Goal: Task Accomplishment & Management: Use online tool/utility

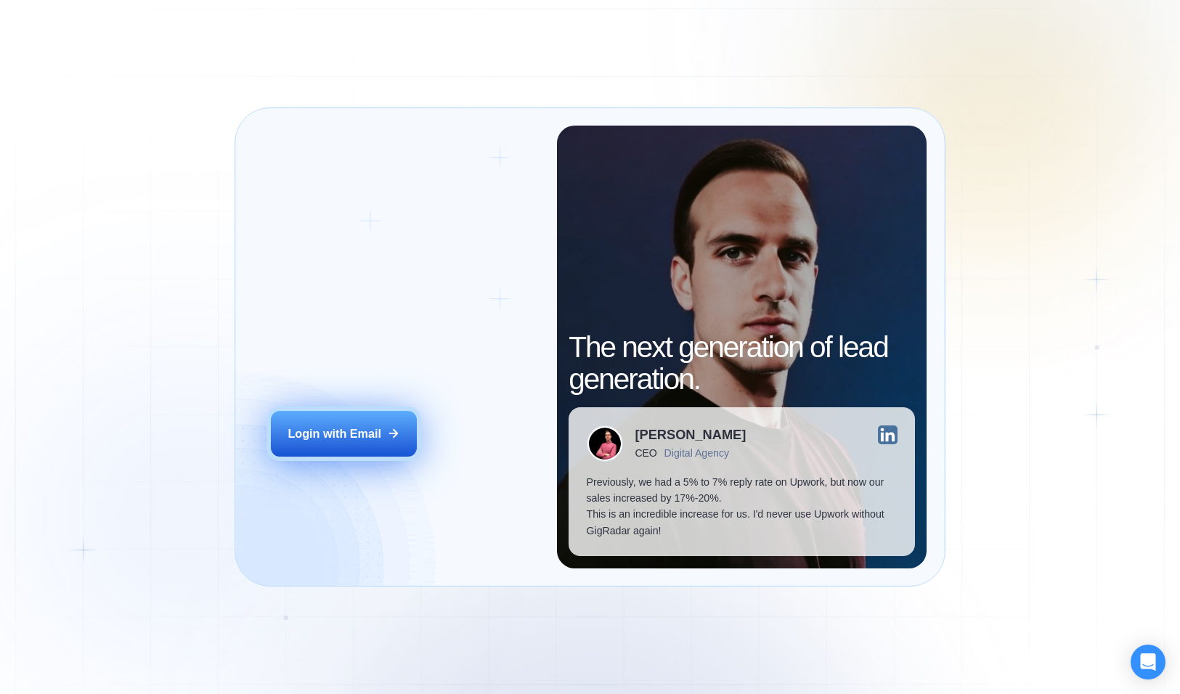
click at [353, 439] on div "Login with Email" at bounding box center [335, 433] width 94 height 16
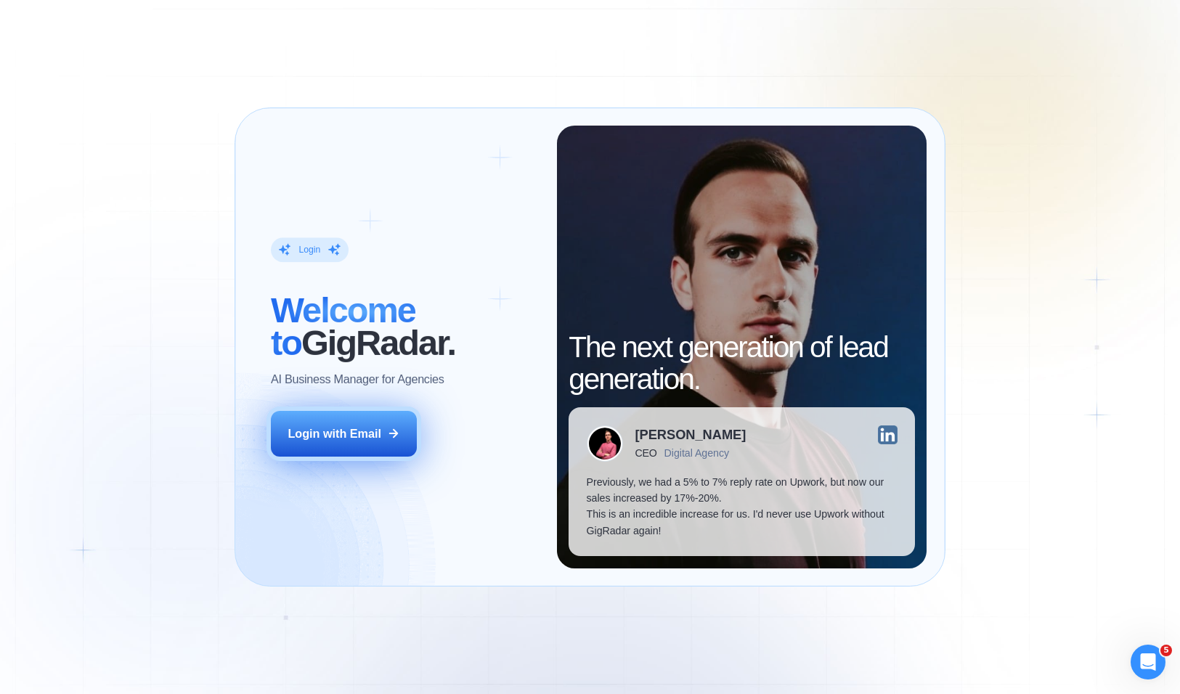
click at [344, 442] on button "Login with Email" at bounding box center [344, 434] width 146 height 46
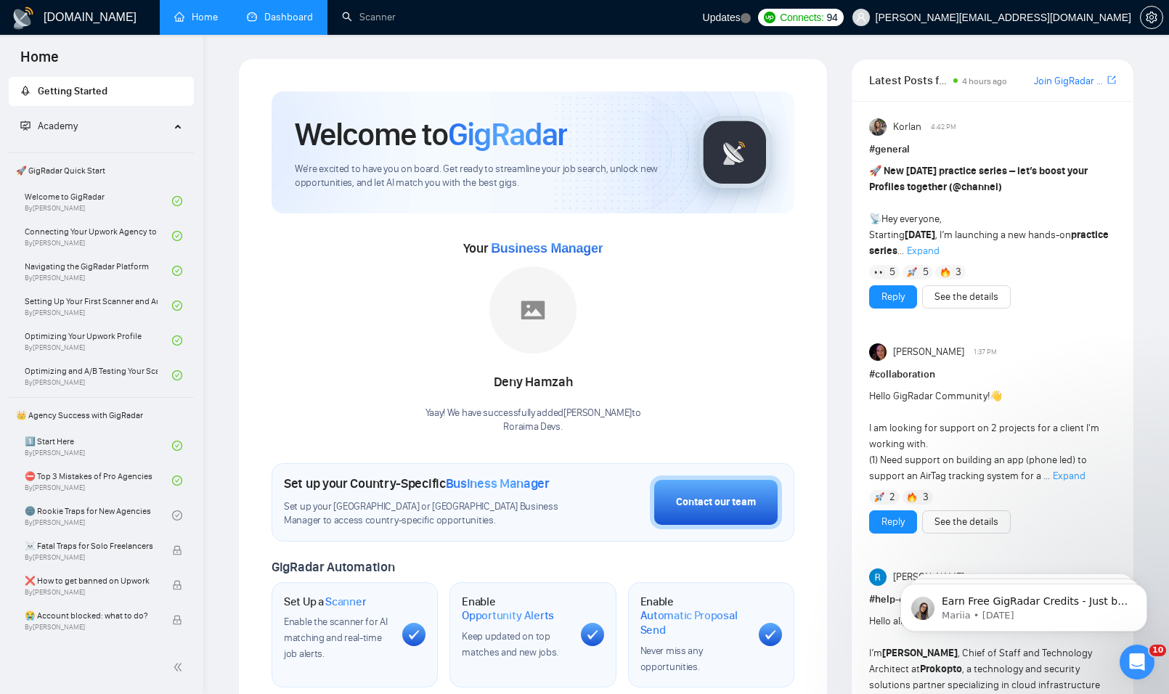
click at [272, 15] on link "Dashboard" at bounding box center [280, 17] width 66 height 12
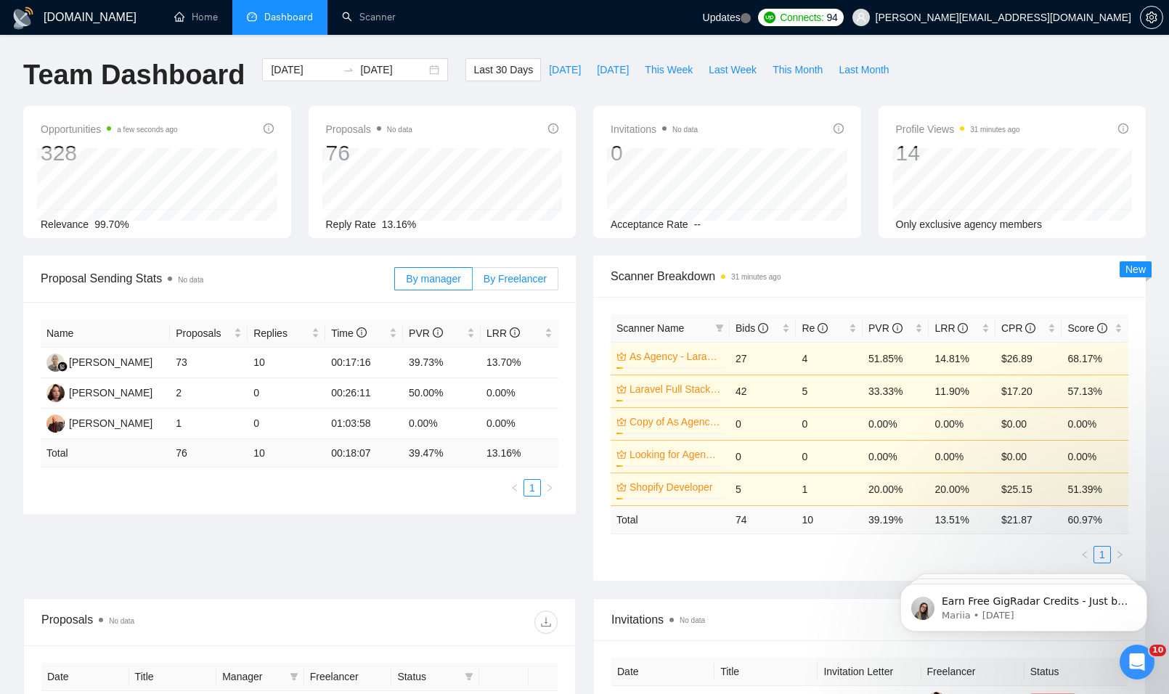
click at [542, 284] on span "By Freelancer" at bounding box center [515, 279] width 63 height 12
click at [473, 282] on input "By Freelancer" at bounding box center [473, 282] width 0 height 0
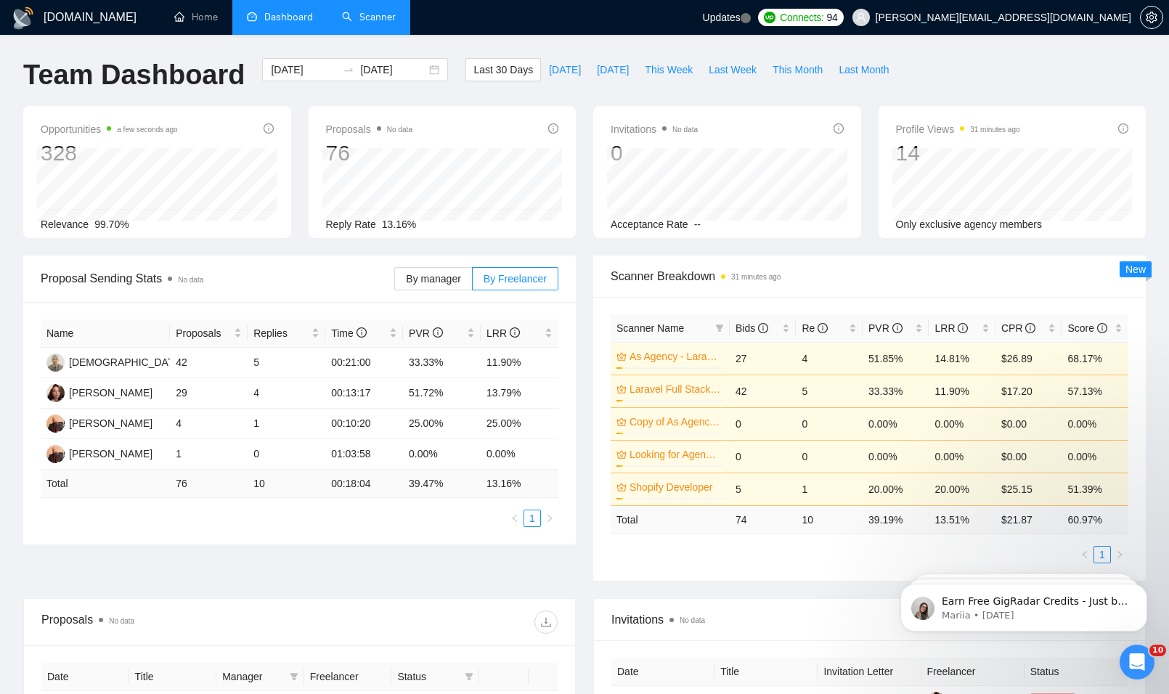
click at [343, 21] on link "Scanner" at bounding box center [369, 17] width 54 height 12
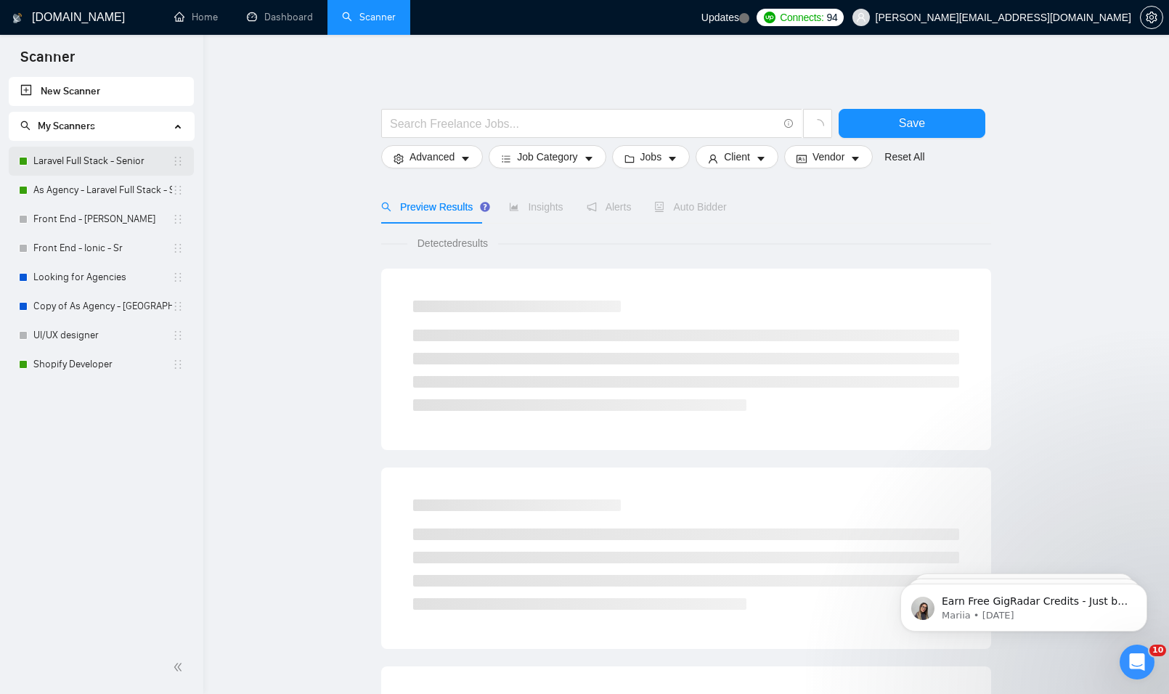
click at [118, 163] on link "Laravel Full Stack - Senior" at bounding box center [102, 161] width 139 height 29
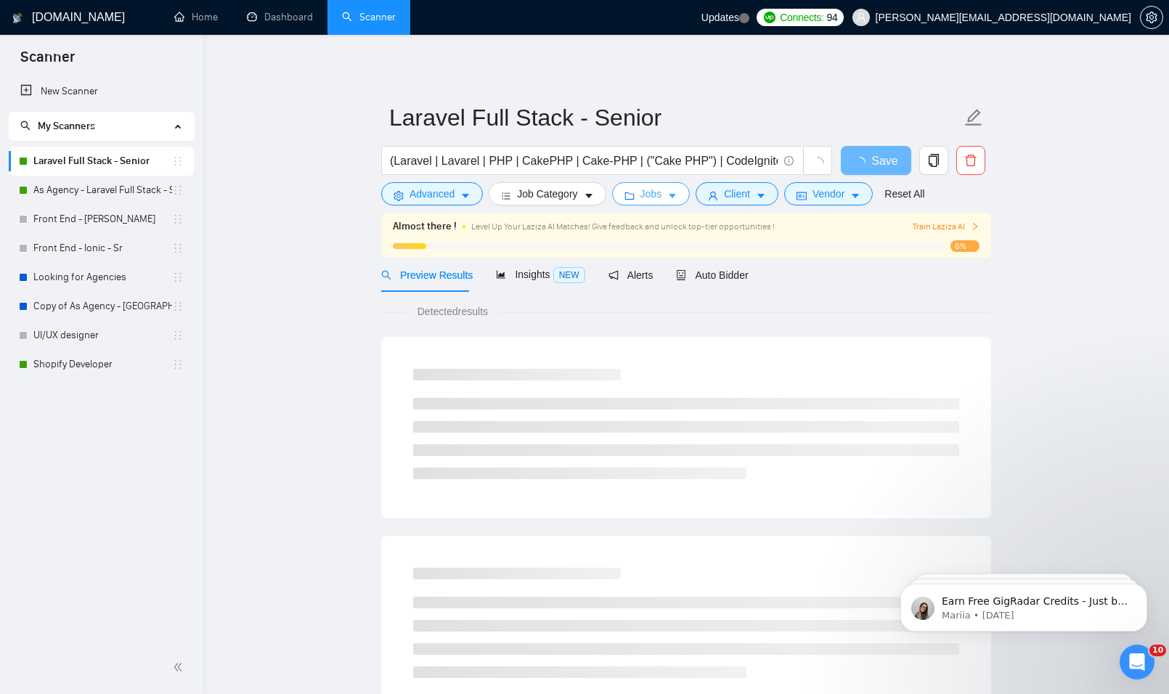
click at [680, 199] on button "Jobs" at bounding box center [651, 193] width 78 height 23
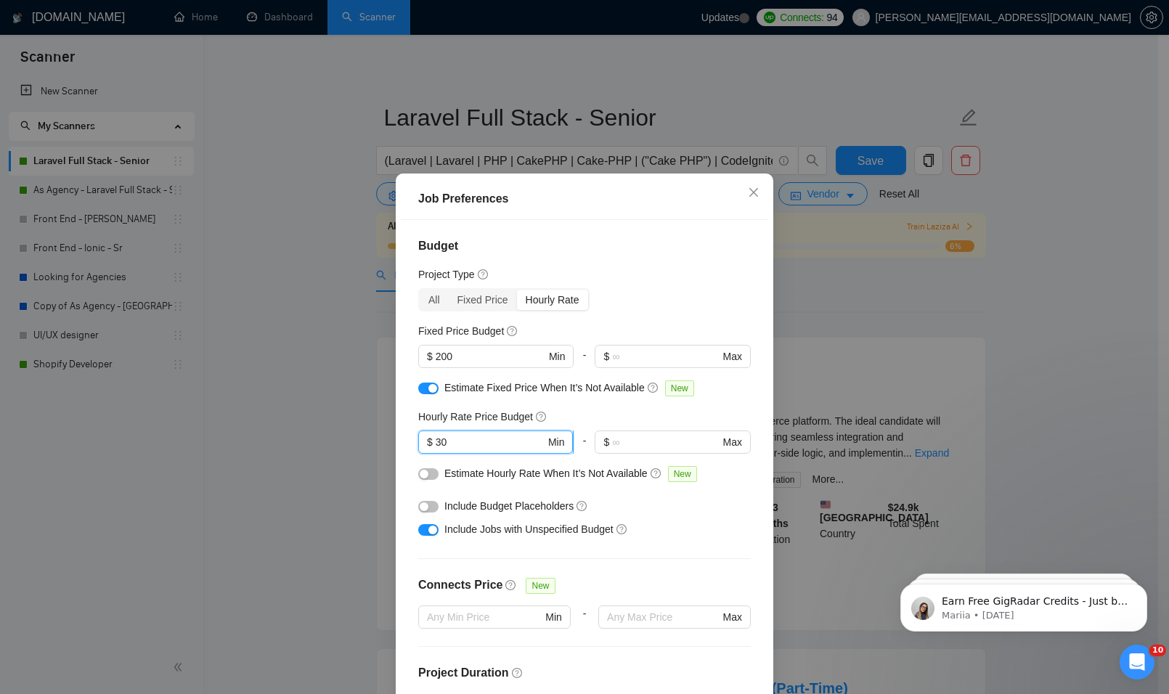
drag, startPoint x: 492, startPoint y: 449, endPoint x: 434, endPoint y: 447, distance: 57.4
click at [436, 447] on input "30" at bounding box center [491, 442] width 110 height 16
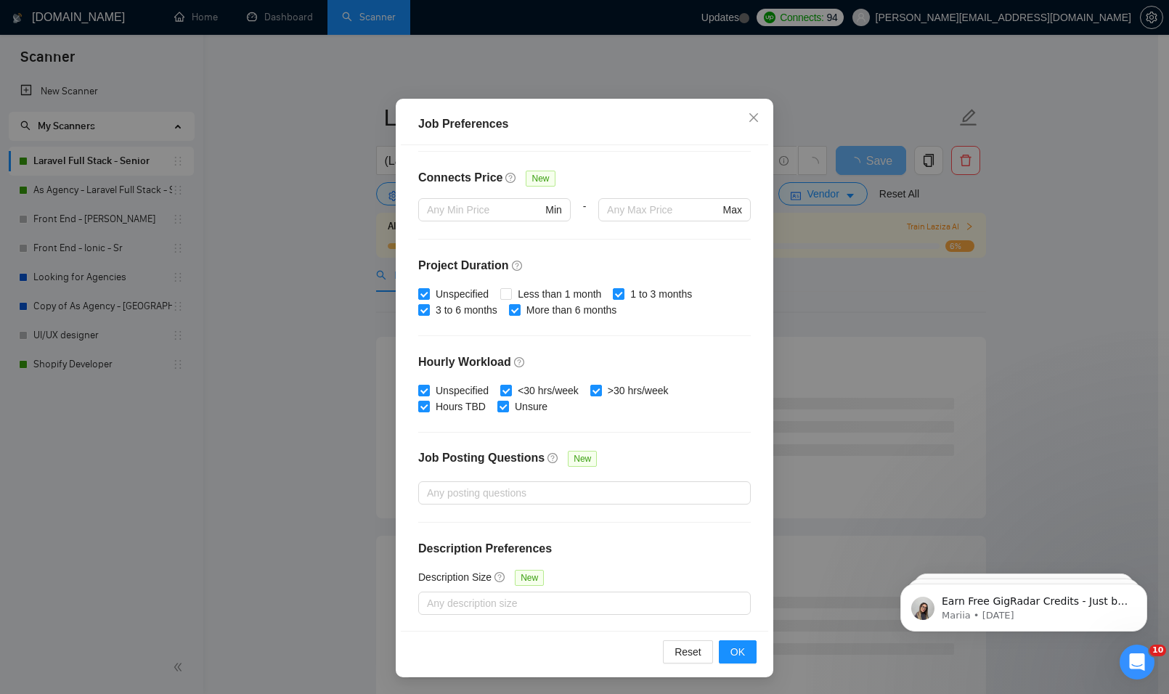
scroll to position [76, 0]
type input "35"
click at [733, 659] on span "OK" at bounding box center [737, 651] width 15 height 16
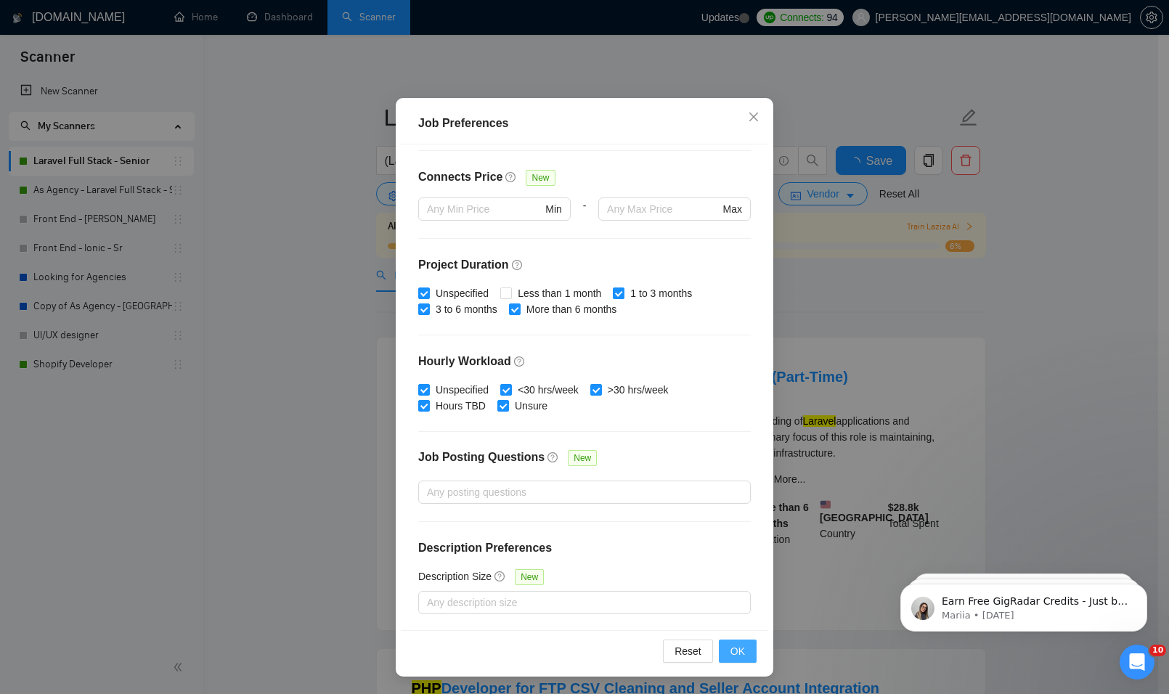
scroll to position [0, 0]
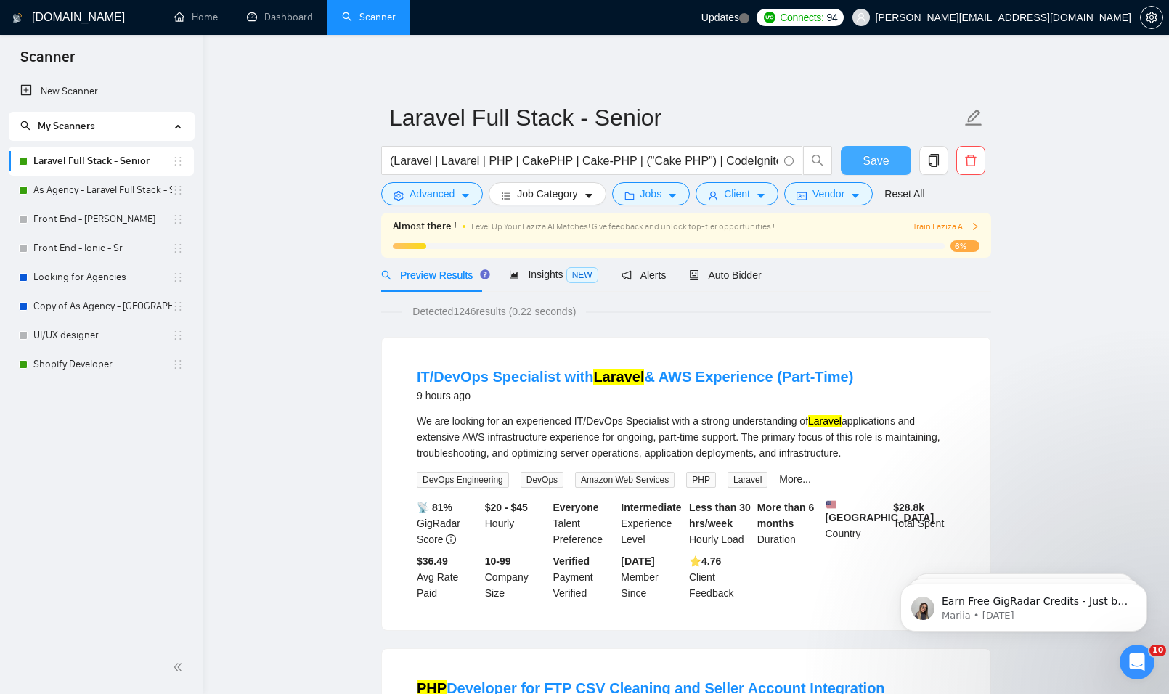
click at [864, 158] on span "Save" at bounding box center [876, 161] width 26 height 18
click at [86, 366] on link "Shopify Developer" at bounding box center [102, 364] width 139 height 29
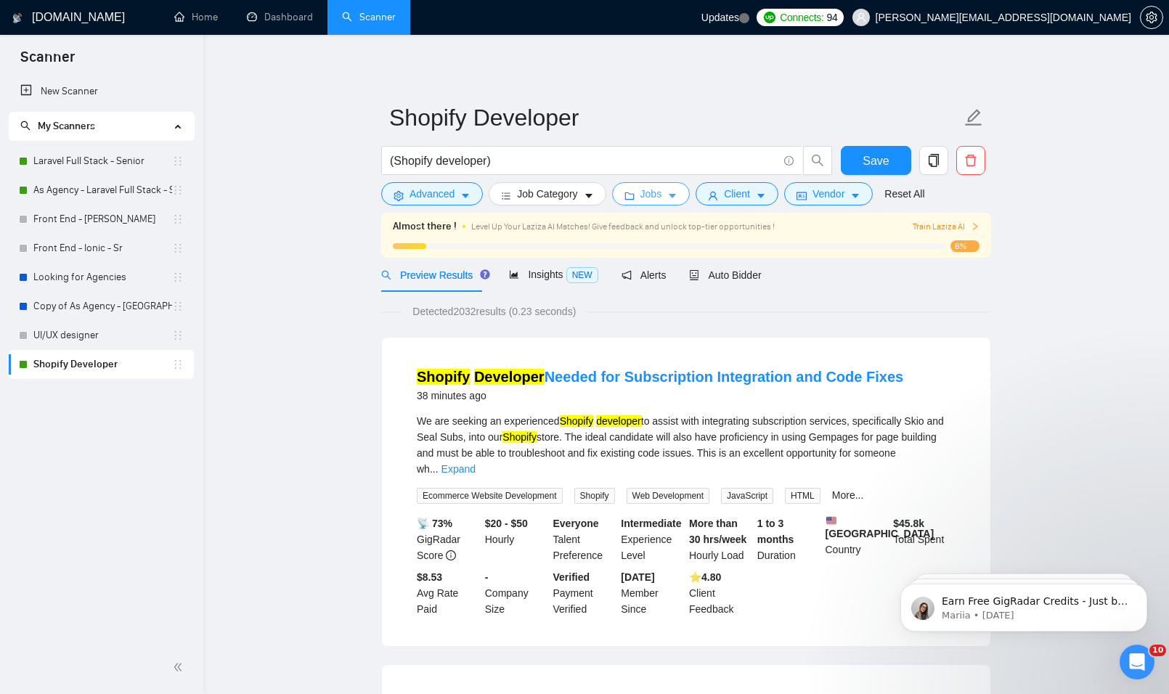
click at [667, 199] on icon "caret-down" at bounding box center [672, 196] width 10 height 10
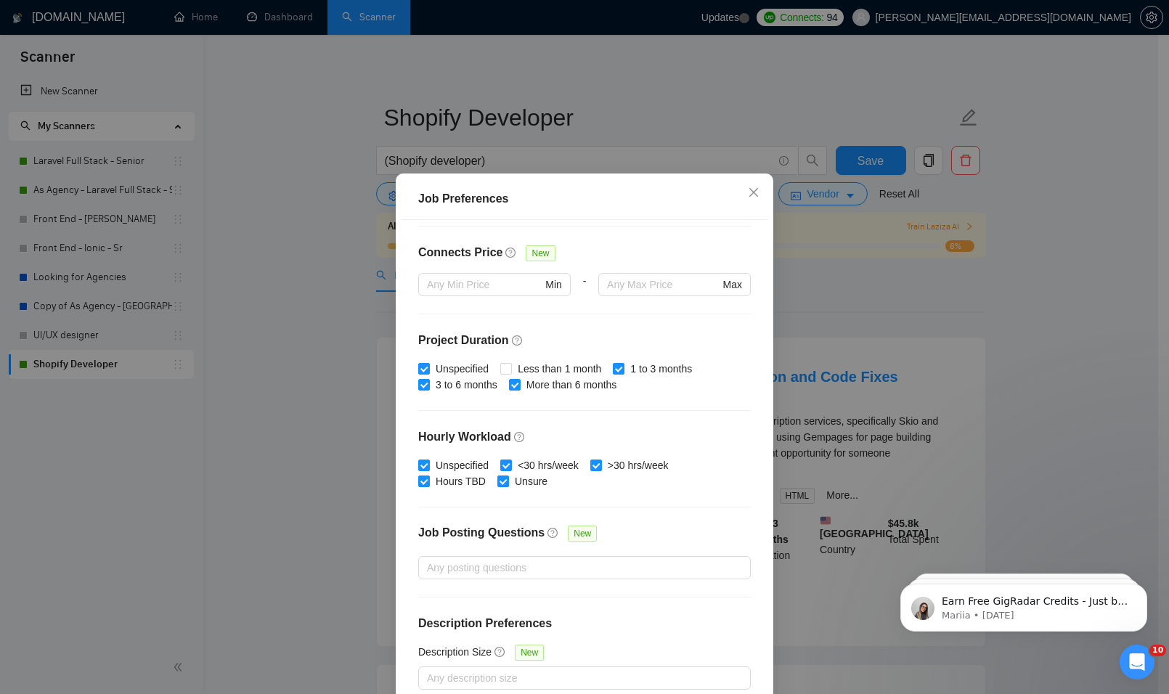
click at [841, 267] on div "Job Preferences Budget Project Type All Fixed Price Hourly Rate Fixed Price Bud…" at bounding box center [584, 347] width 1169 height 694
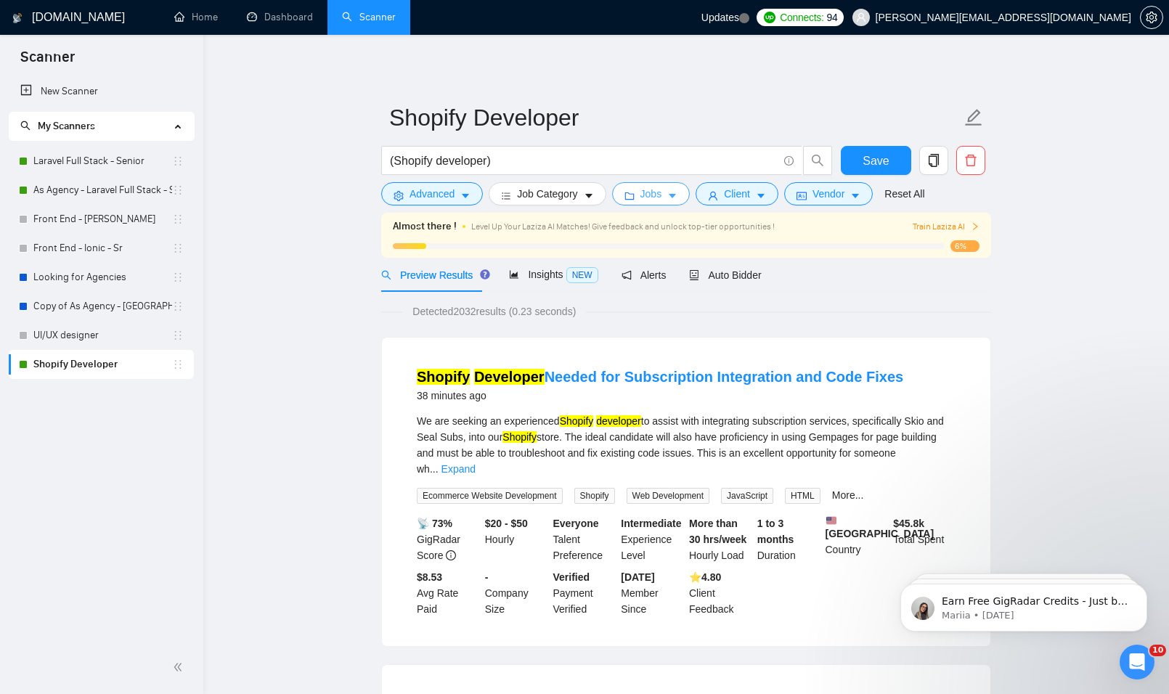
click at [672, 189] on button "Jobs" at bounding box center [651, 193] width 78 height 23
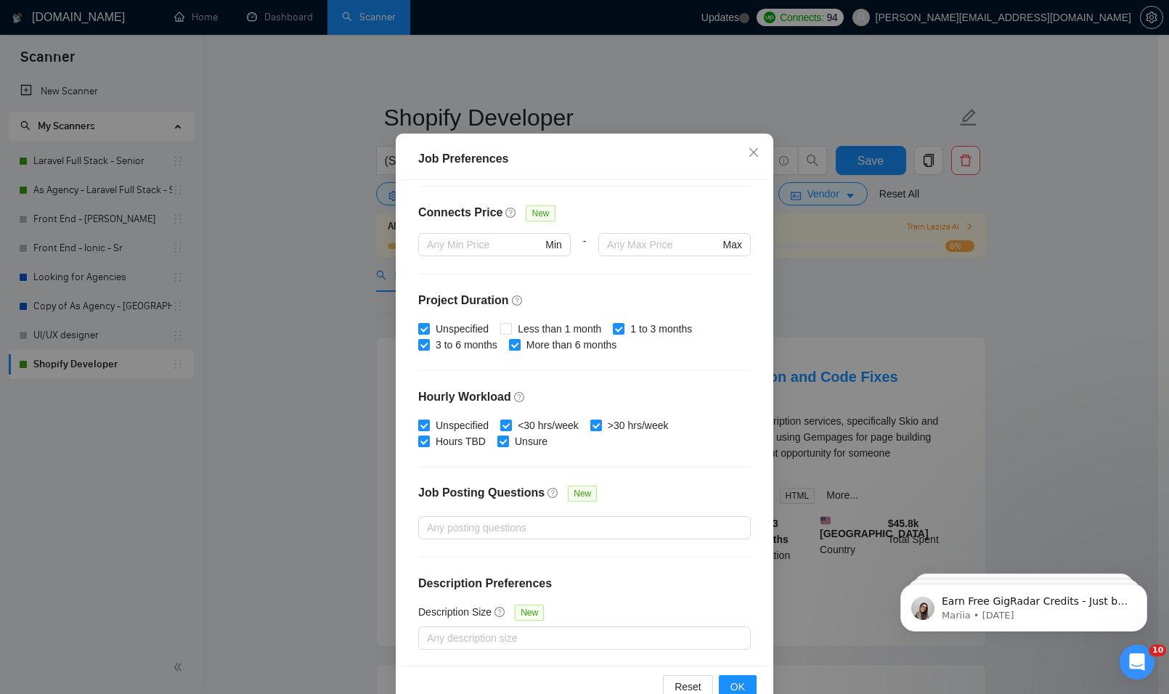
scroll to position [76, 0]
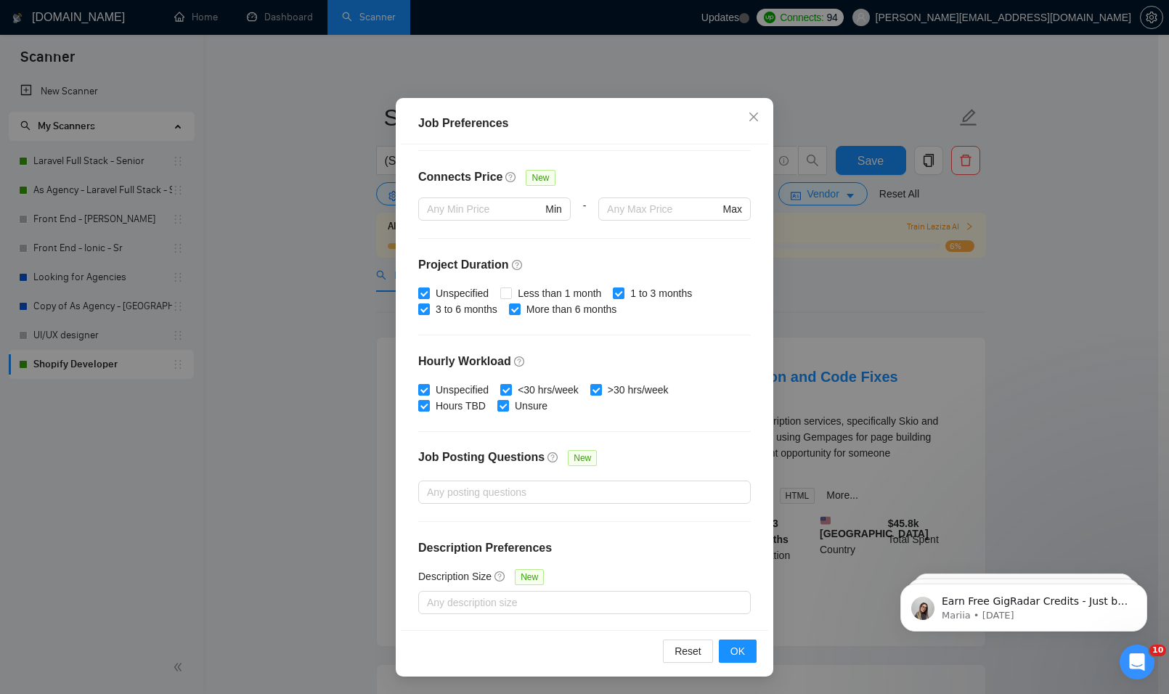
click at [848, 400] on div "Job Preferences Budget Project Type All Fixed Price Hourly Rate Fixed Price Bud…" at bounding box center [584, 347] width 1169 height 694
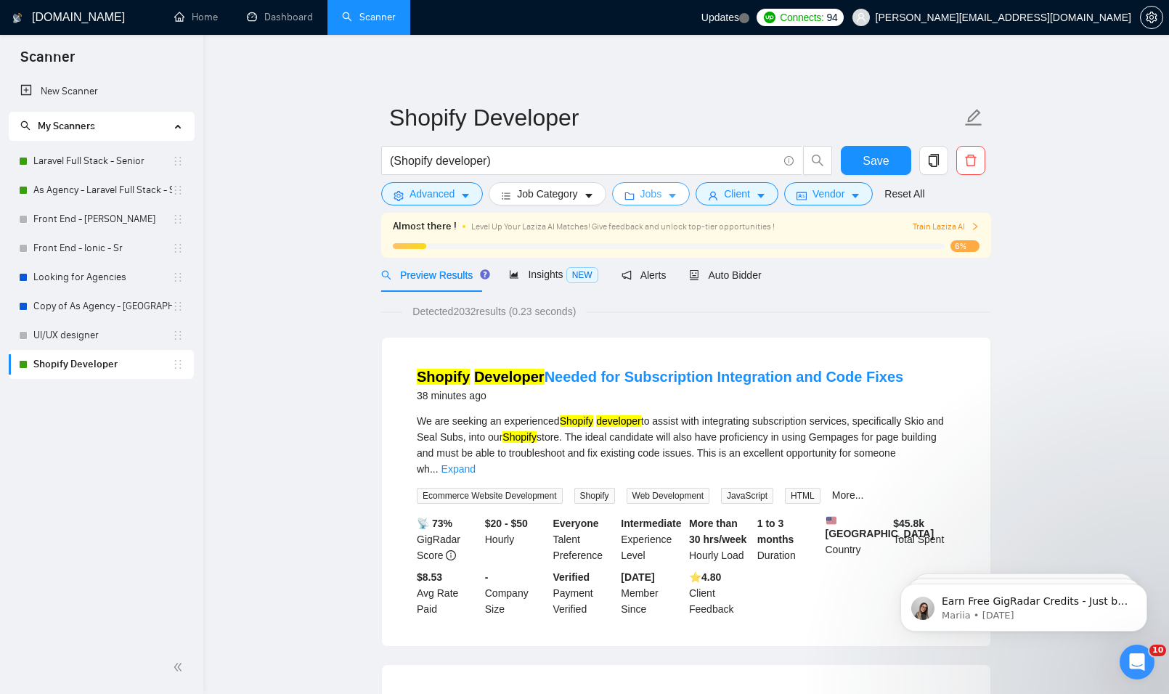
click at [643, 188] on span "Jobs" at bounding box center [651, 194] width 22 height 16
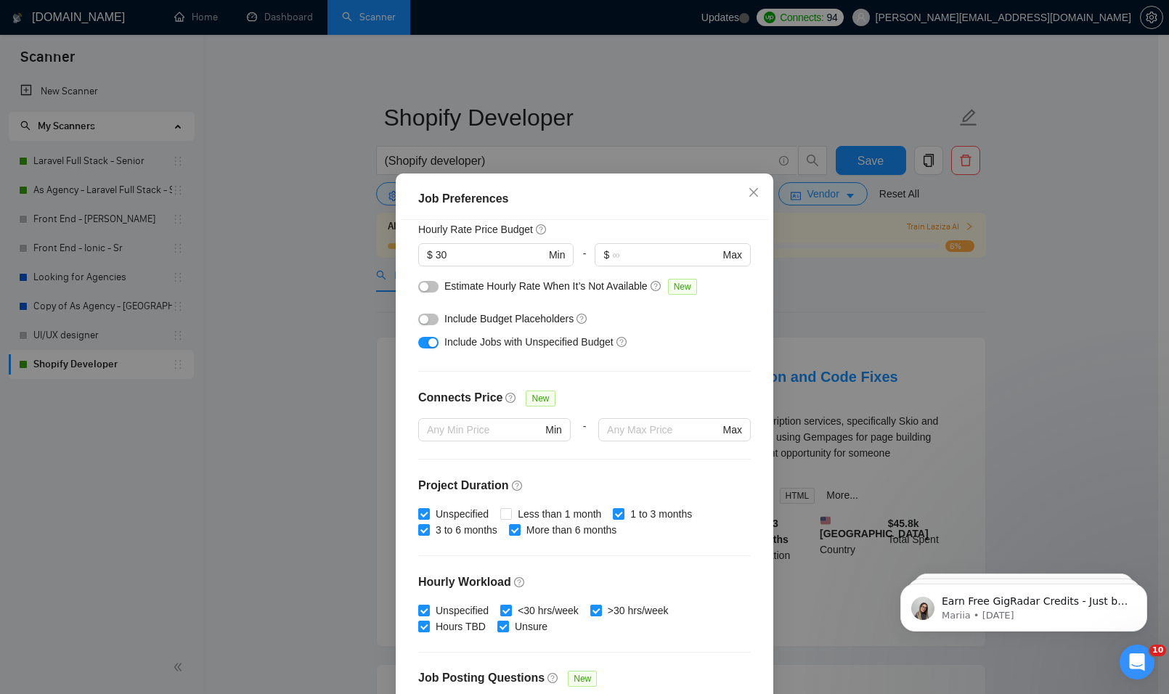
scroll to position [42, 0]
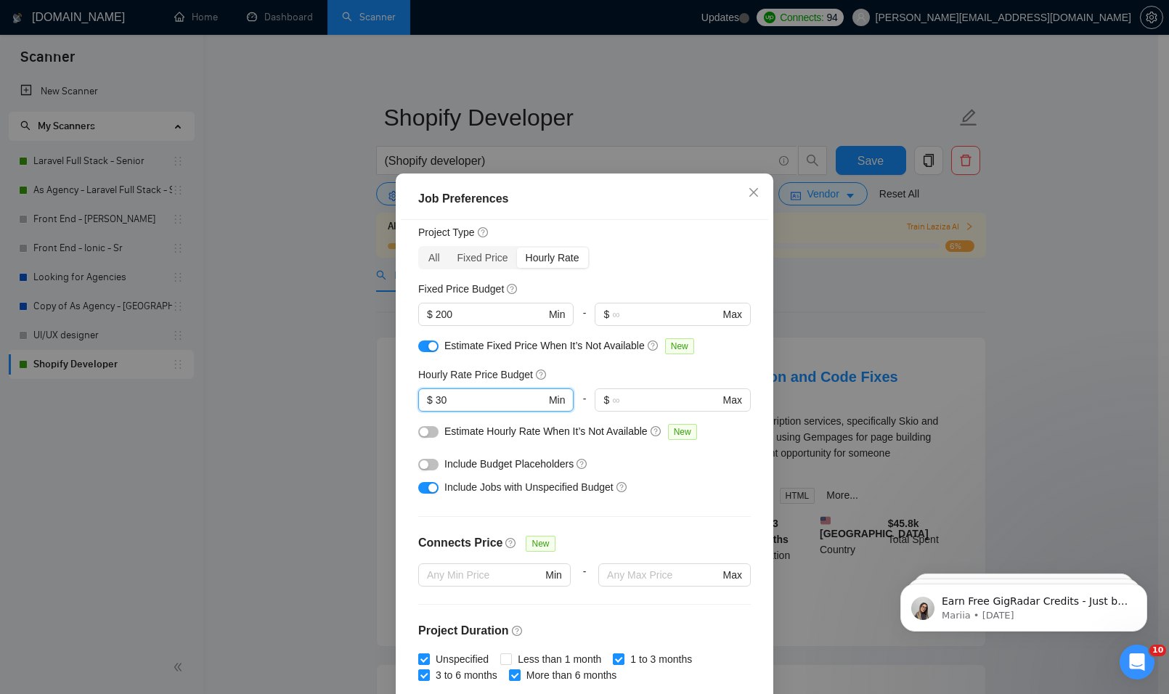
drag, startPoint x: 466, startPoint y: 401, endPoint x: 359, endPoint y: 390, distance: 108.0
click at [359, 390] on div "Job Preferences Budget Project Type All Fixed Price Hourly Rate Fixed Price Bud…" at bounding box center [584, 347] width 1169 height 694
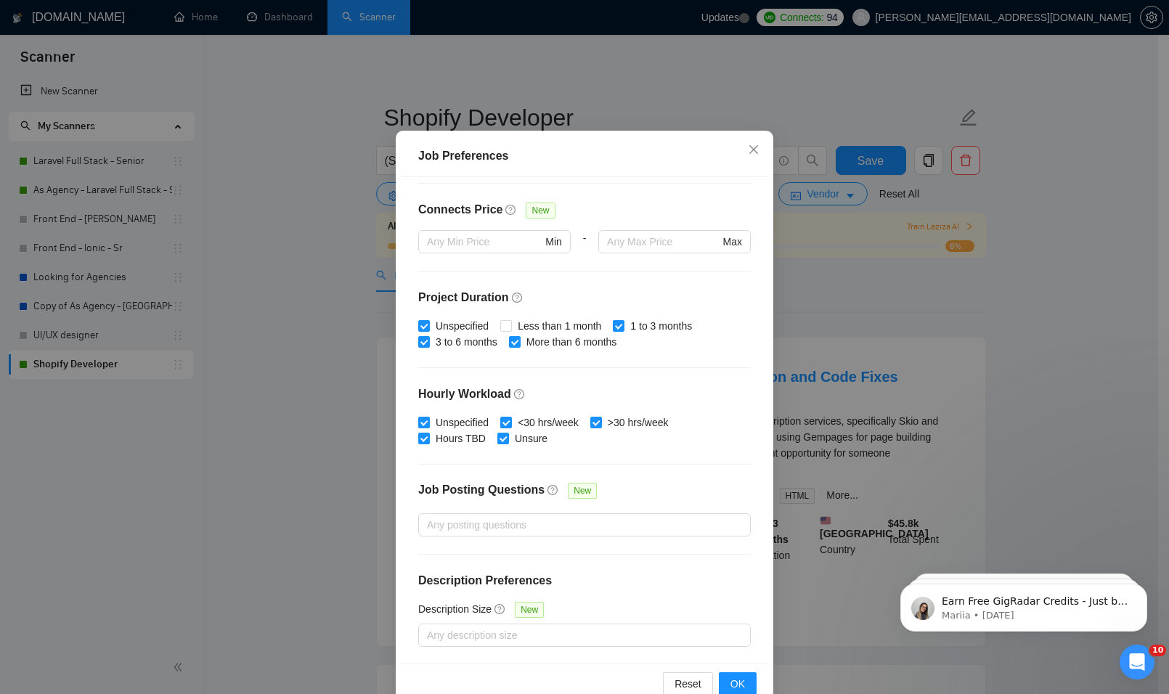
scroll to position [76, 0]
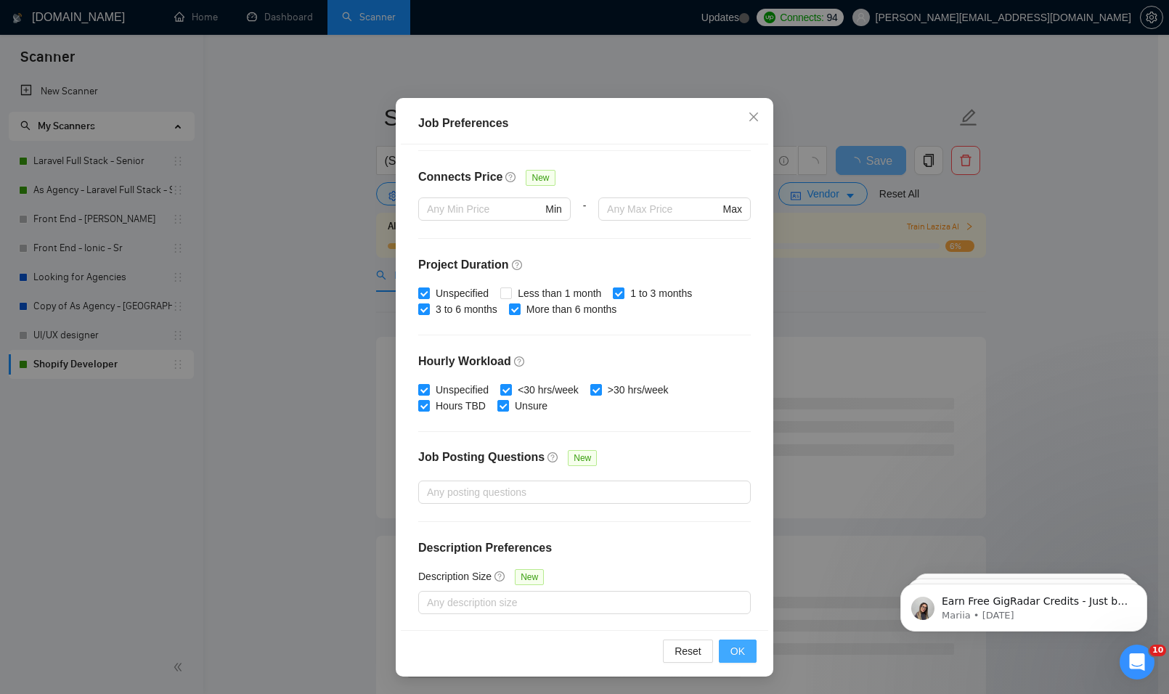
type input "40"
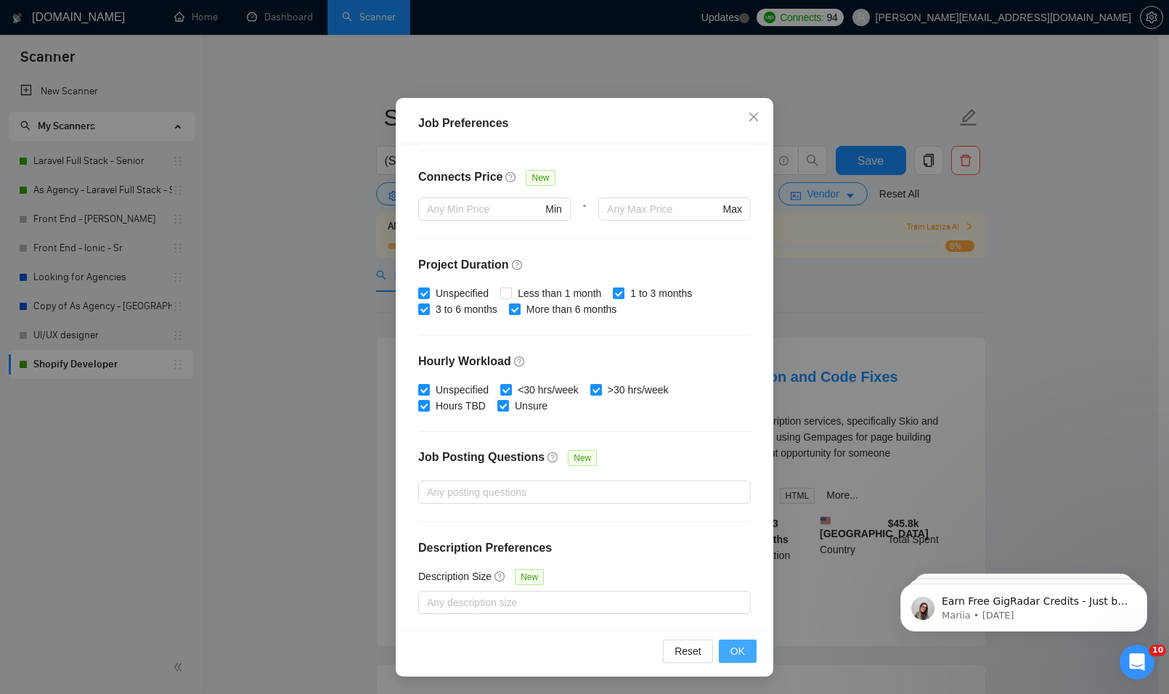
click at [730, 656] on span "OK" at bounding box center [737, 651] width 15 height 16
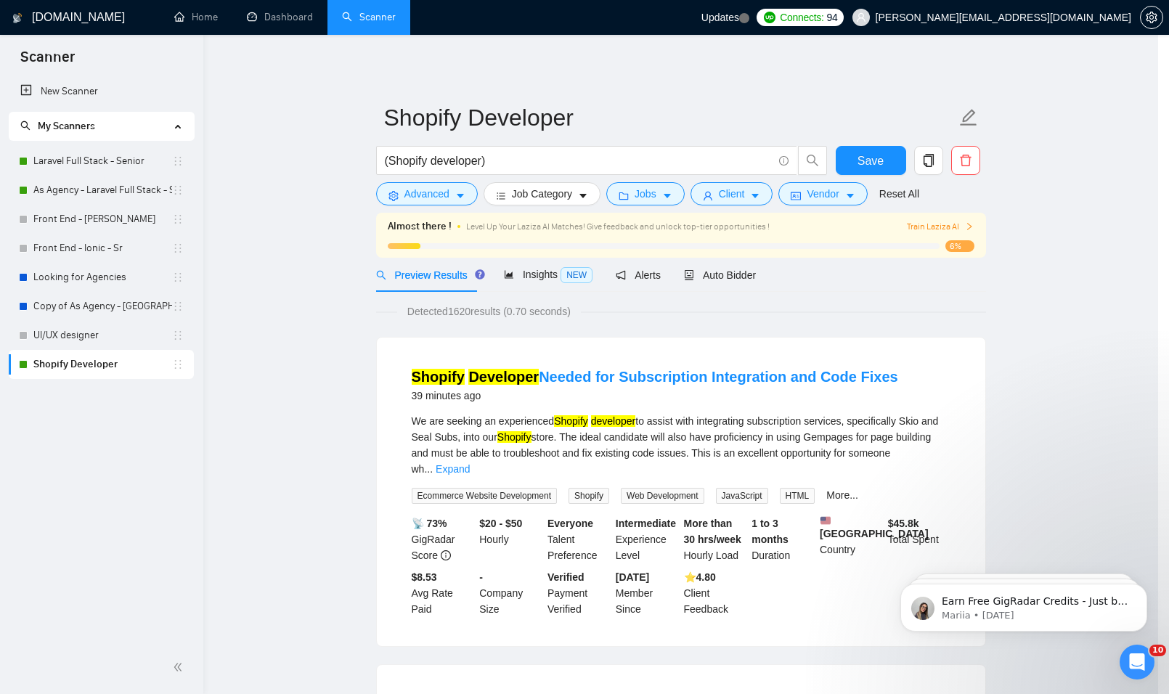
scroll to position [0, 0]
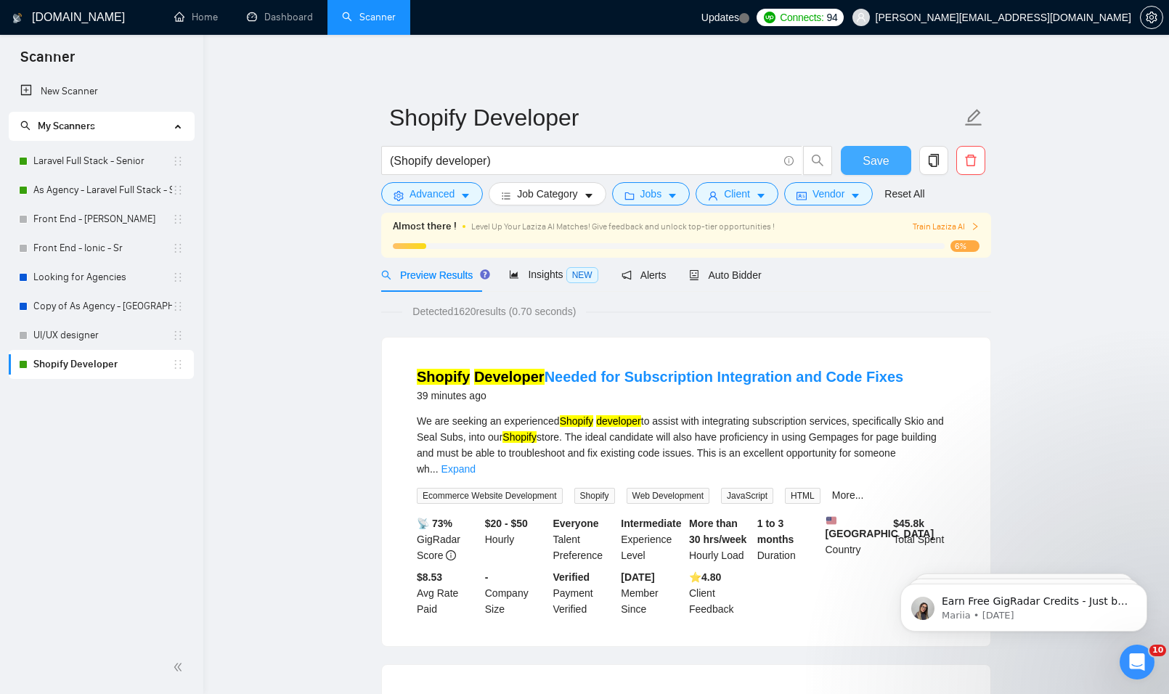
click at [876, 156] on span "Save" at bounding box center [876, 161] width 26 height 18
drag, startPoint x: 118, startPoint y: 181, endPoint x: 171, endPoint y: 200, distance: 56.3
click at [118, 182] on link "As Agency - Laravel Full Stack - Senior" at bounding box center [102, 190] width 139 height 29
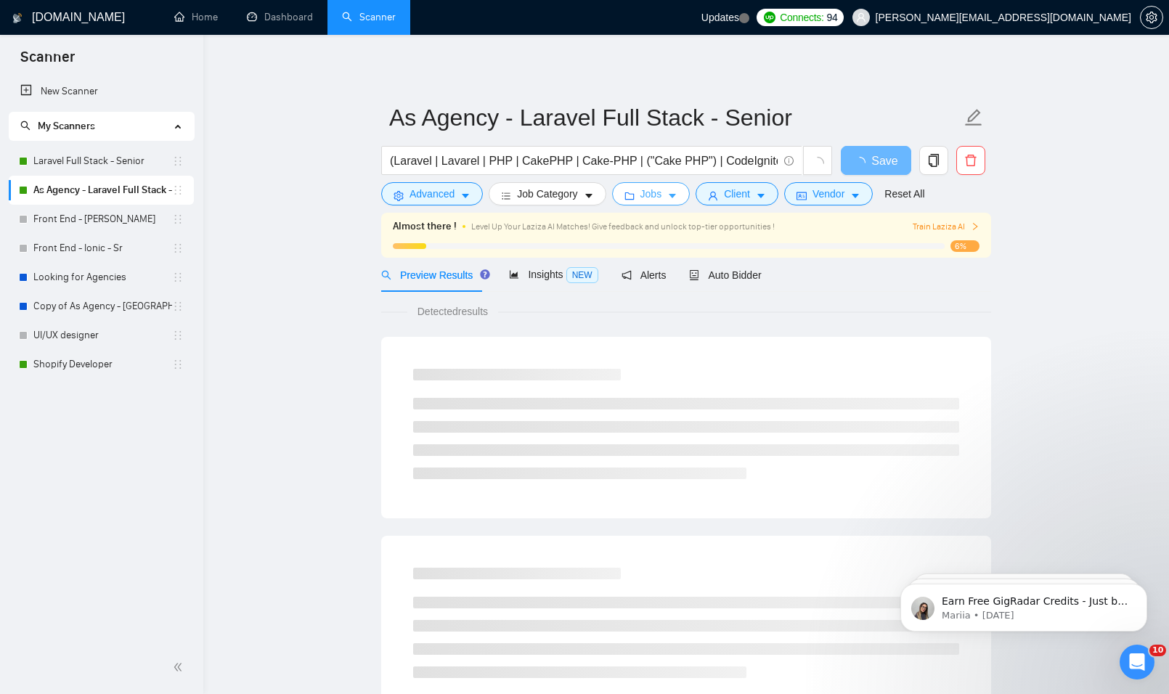
click at [674, 197] on button "Jobs" at bounding box center [651, 193] width 78 height 23
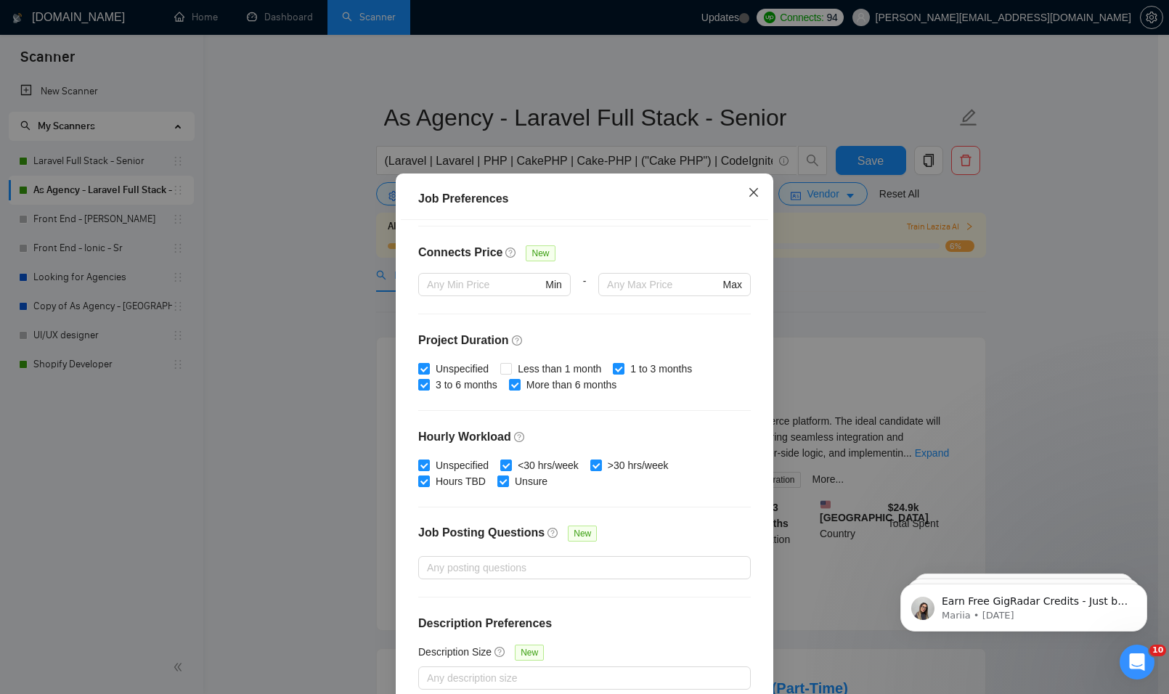
click at [749, 197] on icon "close" at bounding box center [754, 193] width 12 height 12
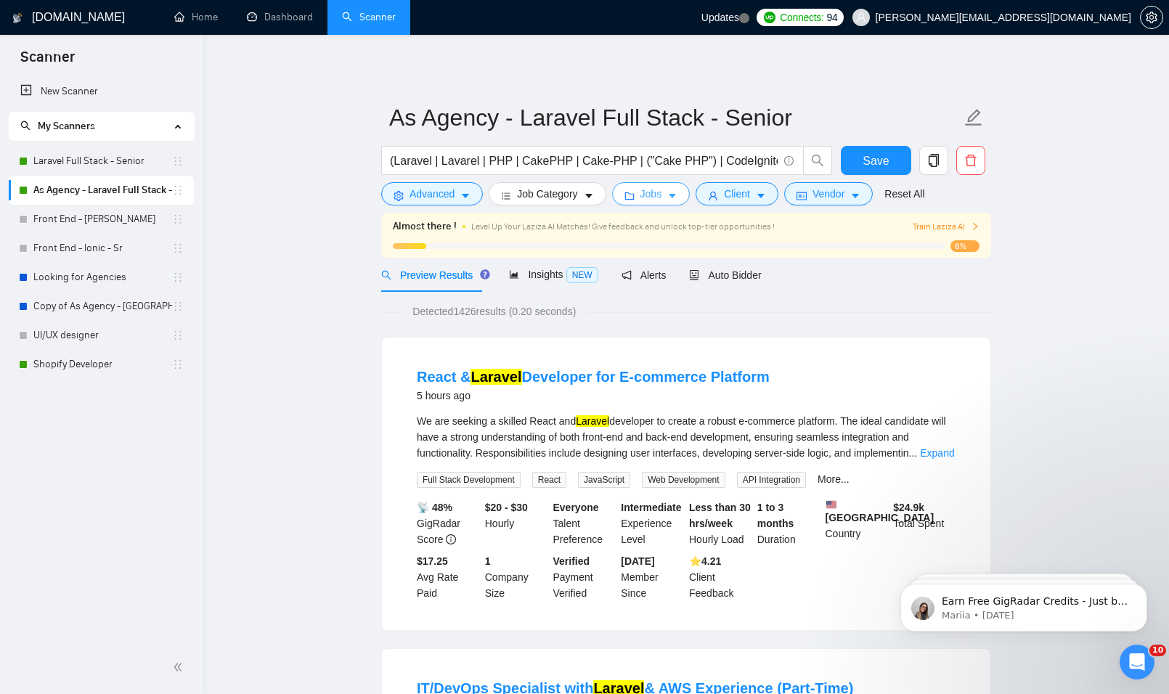
click at [661, 187] on button "Jobs" at bounding box center [651, 193] width 78 height 23
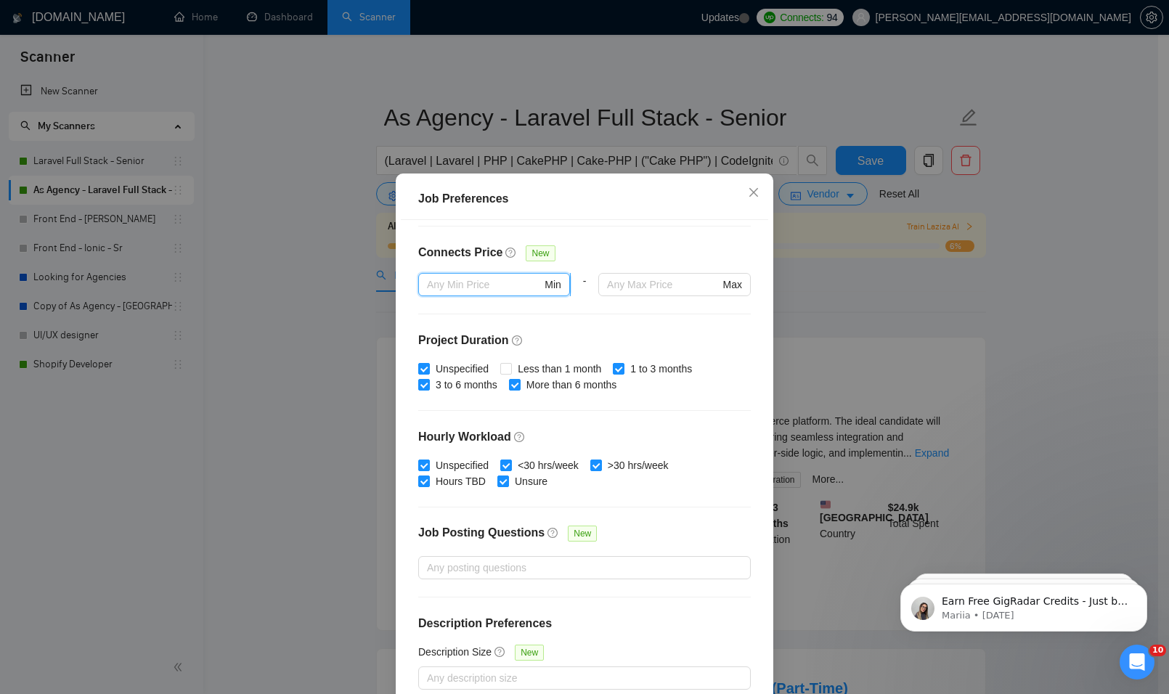
click at [497, 284] on input "text" at bounding box center [484, 285] width 115 height 16
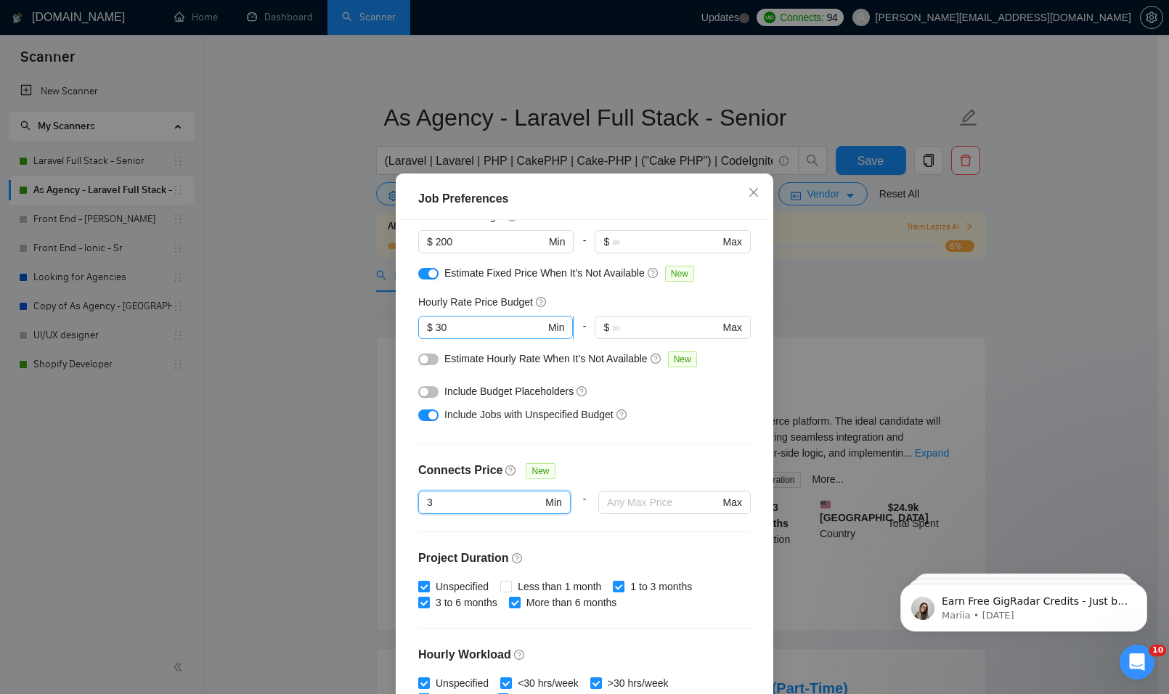
scroll to position [260, 0]
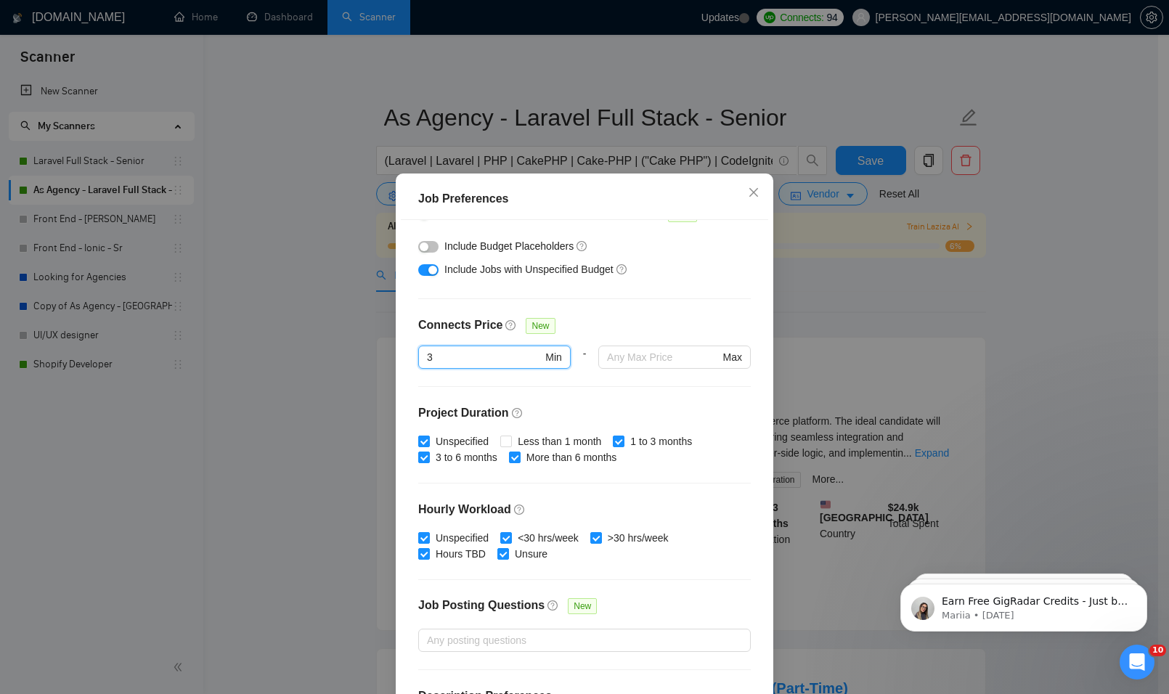
drag, startPoint x: 458, startPoint y: 355, endPoint x: 366, endPoint y: 318, distance: 99.4
click at [340, 333] on div "Job Preferences Budget Project Type All Fixed Price Hourly Rate Fixed Price Bud…" at bounding box center [584, 347] width 1169 height 694
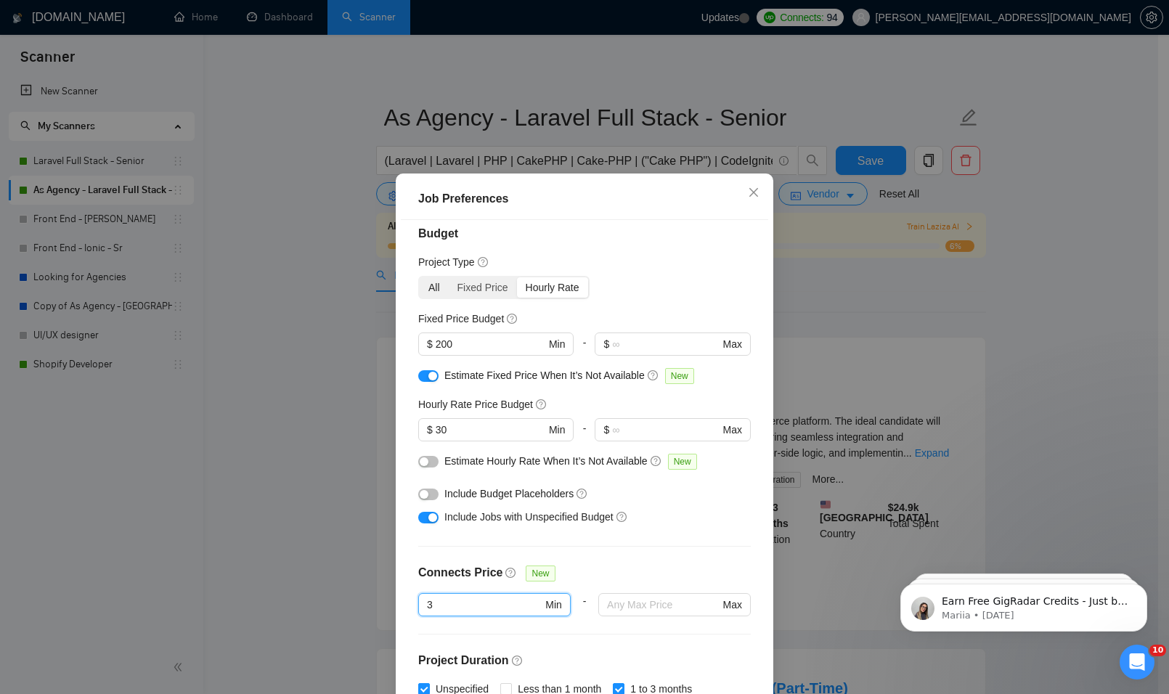
scroll to position [0, 0]
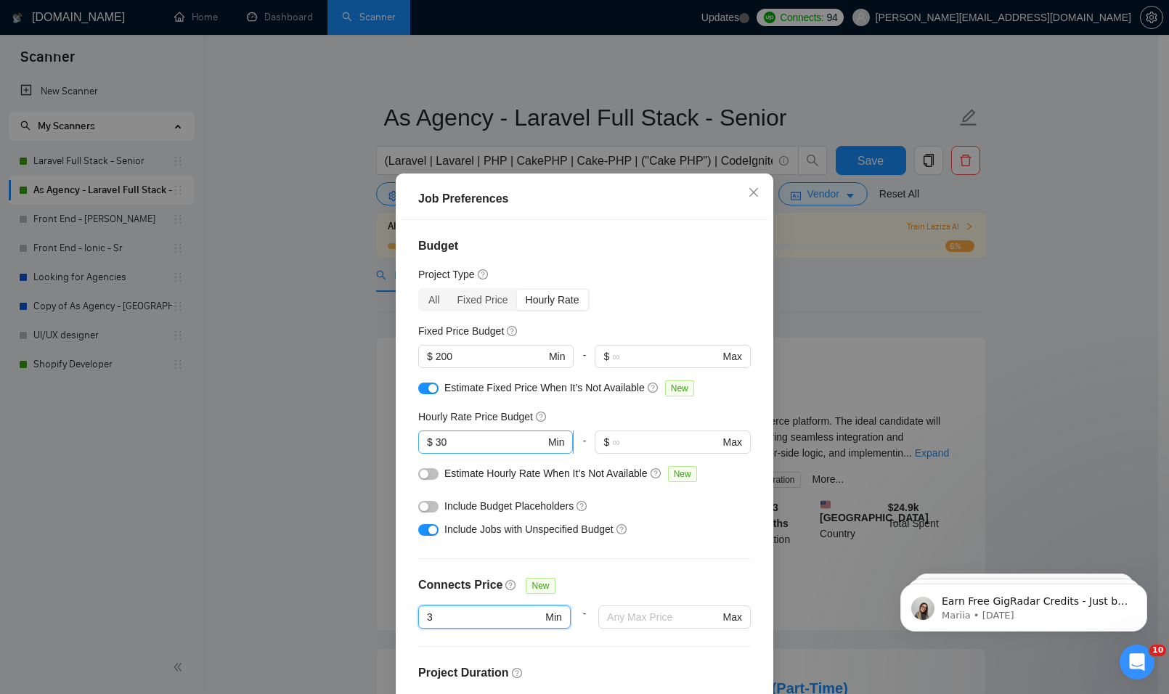
type input "3"
drag, startPoint x: 437, startPoint y: 443, endPoint x: 474, endPoint y: 437, distance: 37.5
click at [472, 438] on input "30" at bounding box center [491, 442] width 110 height 16
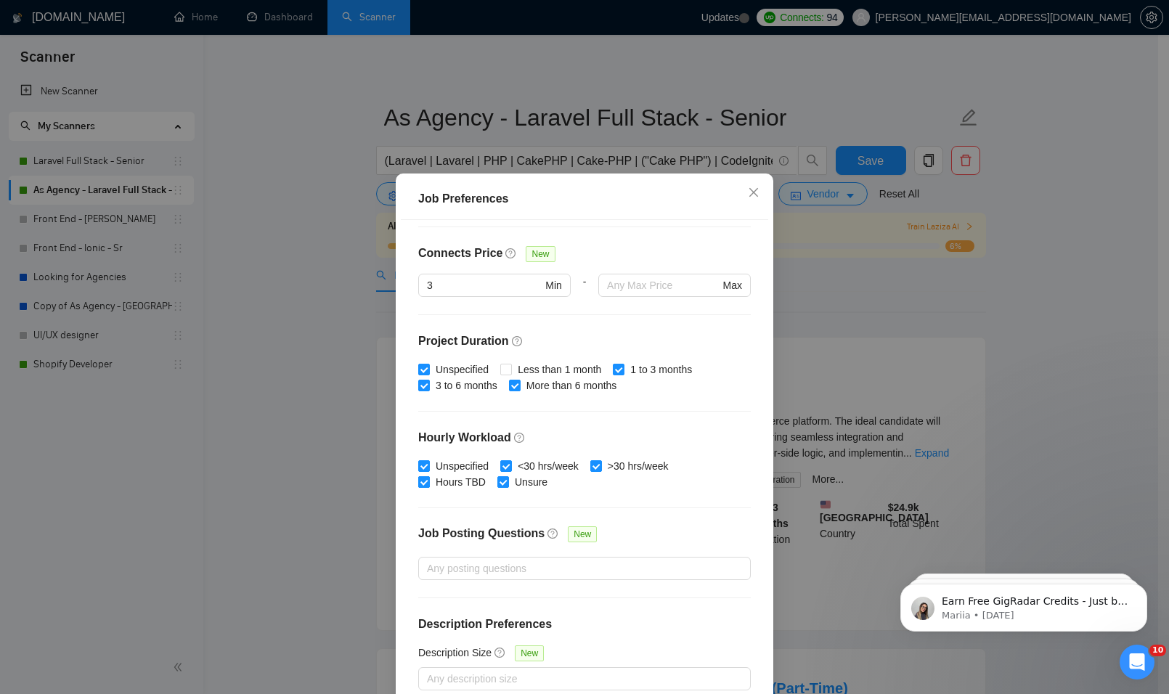
scroll to position [333, 0]
type input "35"
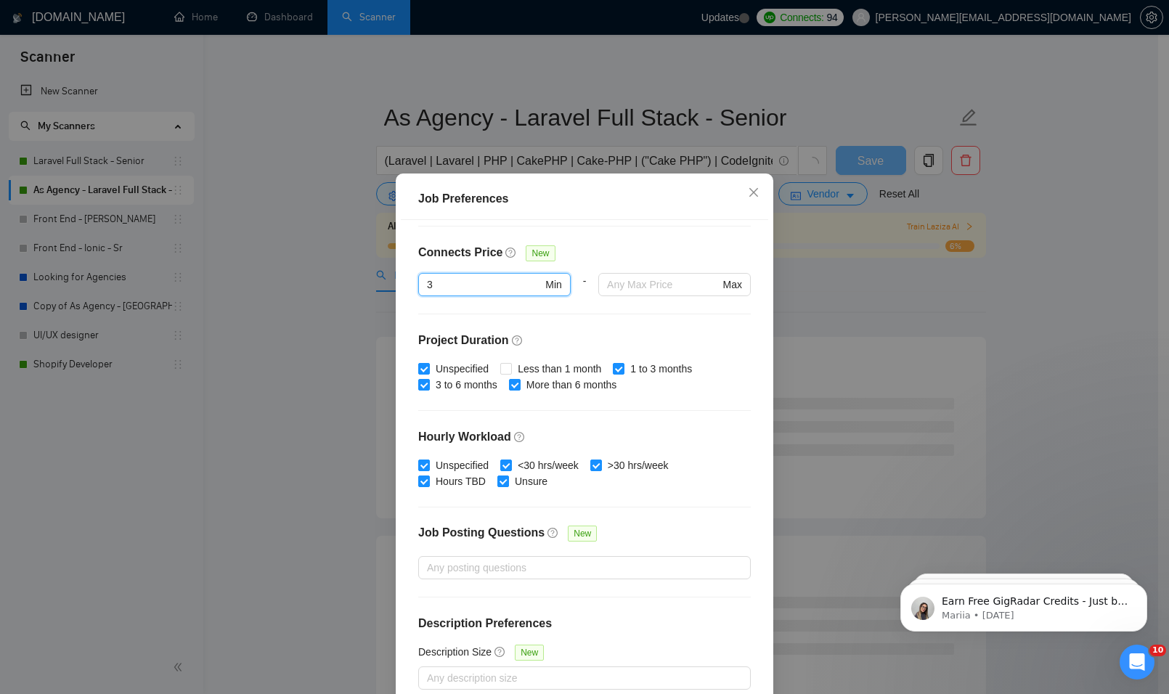
drag, startPoint x: 417, startPoint y: 287, endPoint x: 327, endPoint y: 283, distance: 89.4
click at [328, 283] on div "Job Preferences Budget Project Type All Fixed Price Hourly Rate Fixed Price Bud…" at bounding box center [584, 347] width 1169 height 694
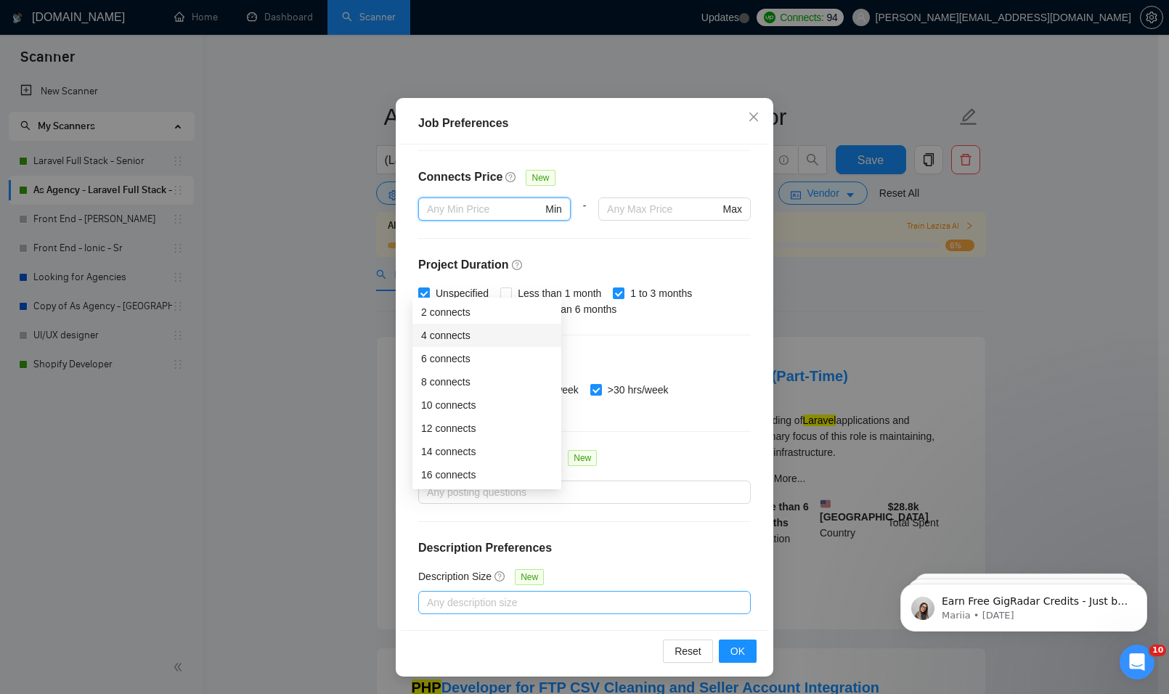
scroll to position [508, 0]
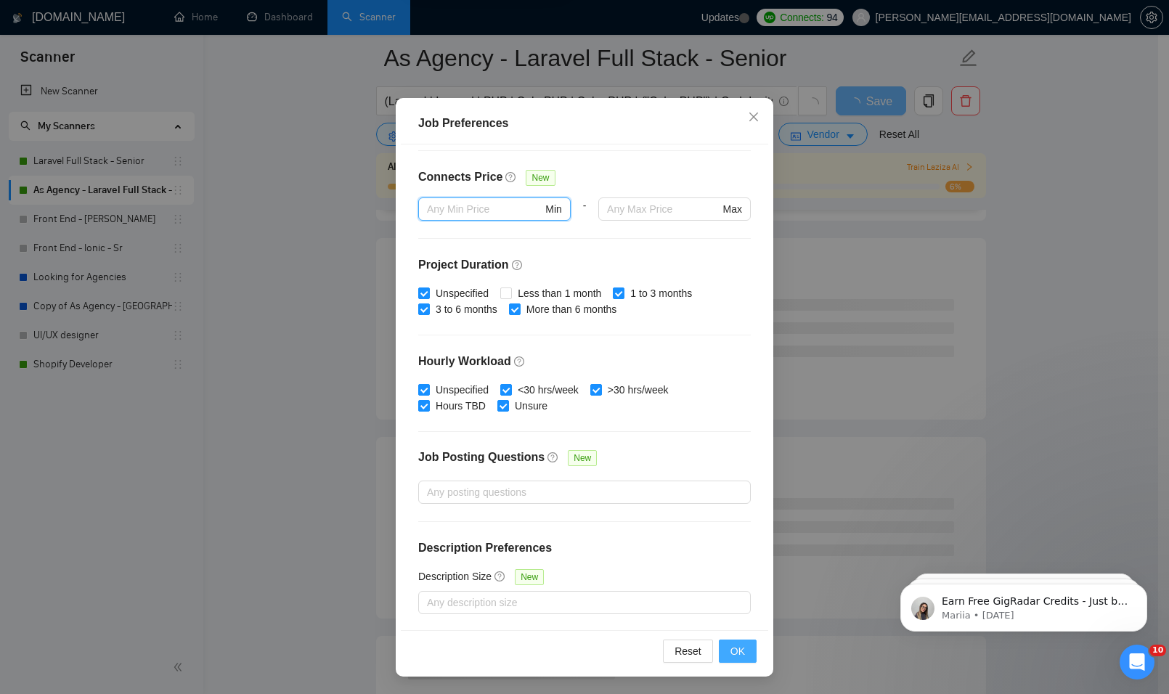
click at [725, 653] on button "OK" at bounding box center [738, 651] width 38 height 23
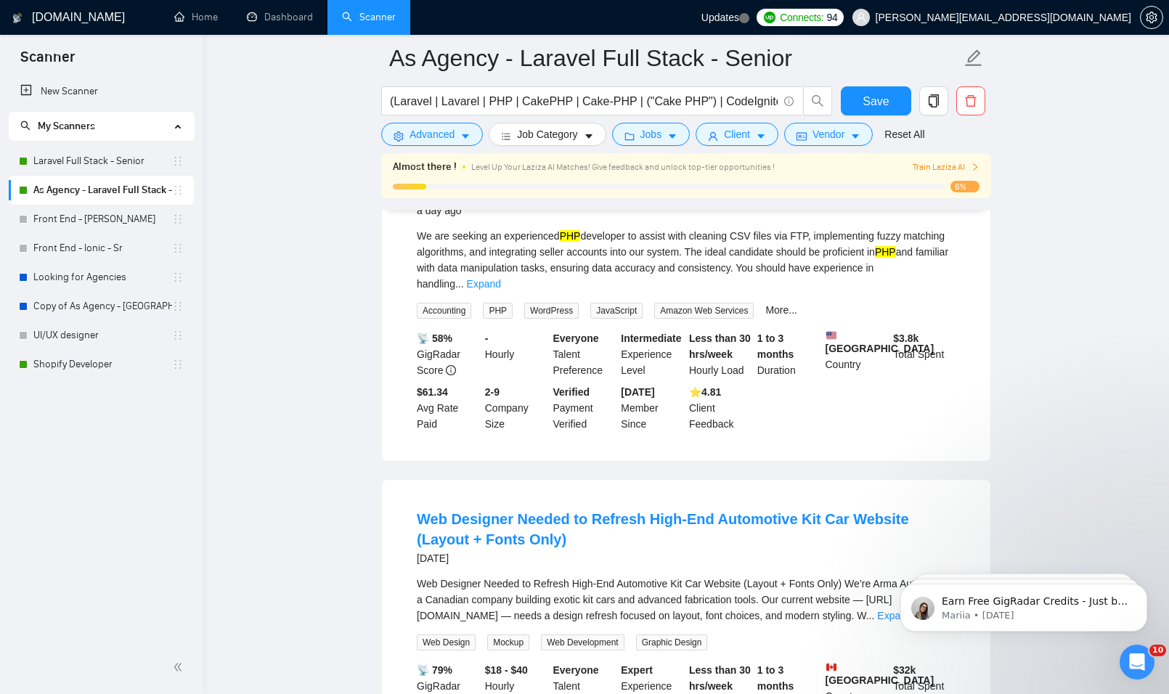
click at [855, 85] on form "As Agency - Laravel Full Stack - Senior (Laravel | Lavarel | PHP | CakePHP | Ca…" at bounding box center [686, 94] width 610 height 118
click at [857, 94] on button "Save" at bounding box center [876, 100] width 70 height 29
